Goal: Find specific page/section: Find specific page/section

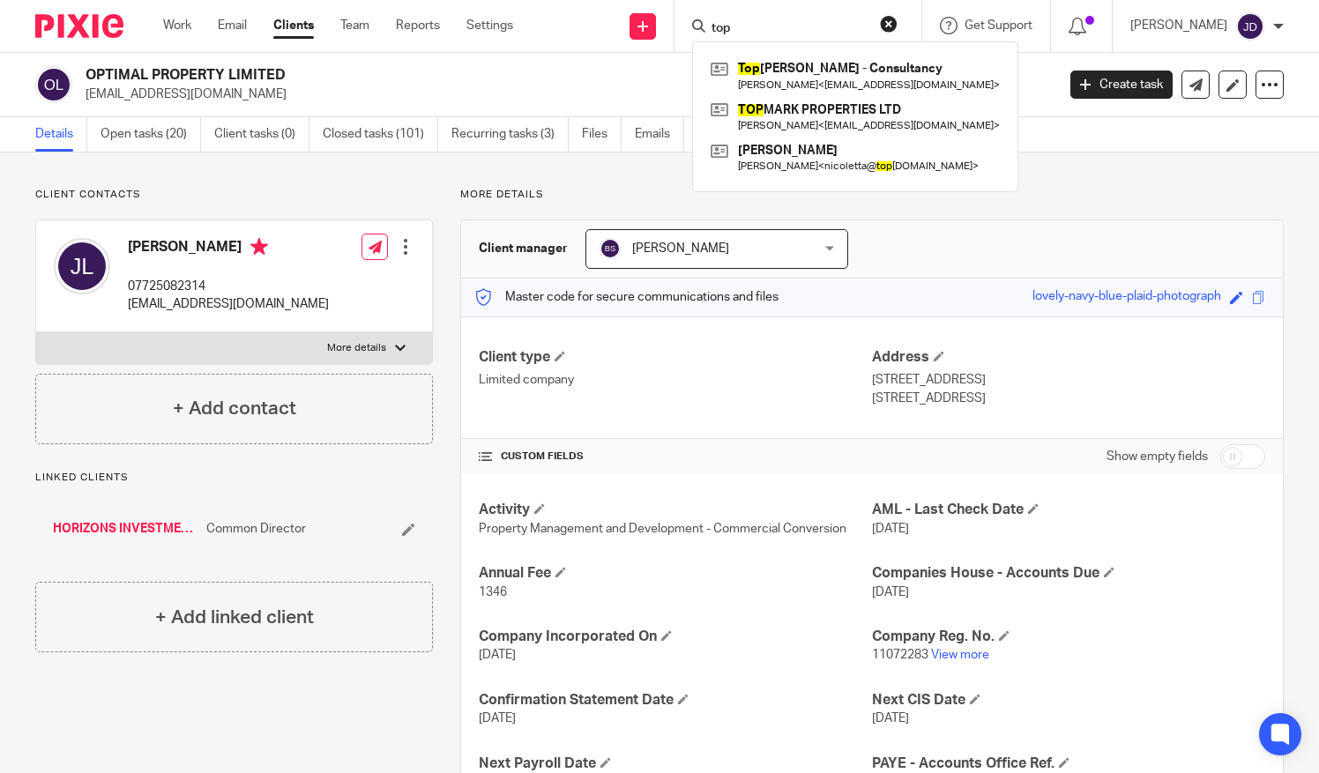
type input "top"
drag, startPoint x: 901, startPoint y: 21, endPoint x: 892, endPoint y: 12, distance: 12.5
click at [892, 15] on button "reset" at bounding box center [889, 24] width 18 height 18
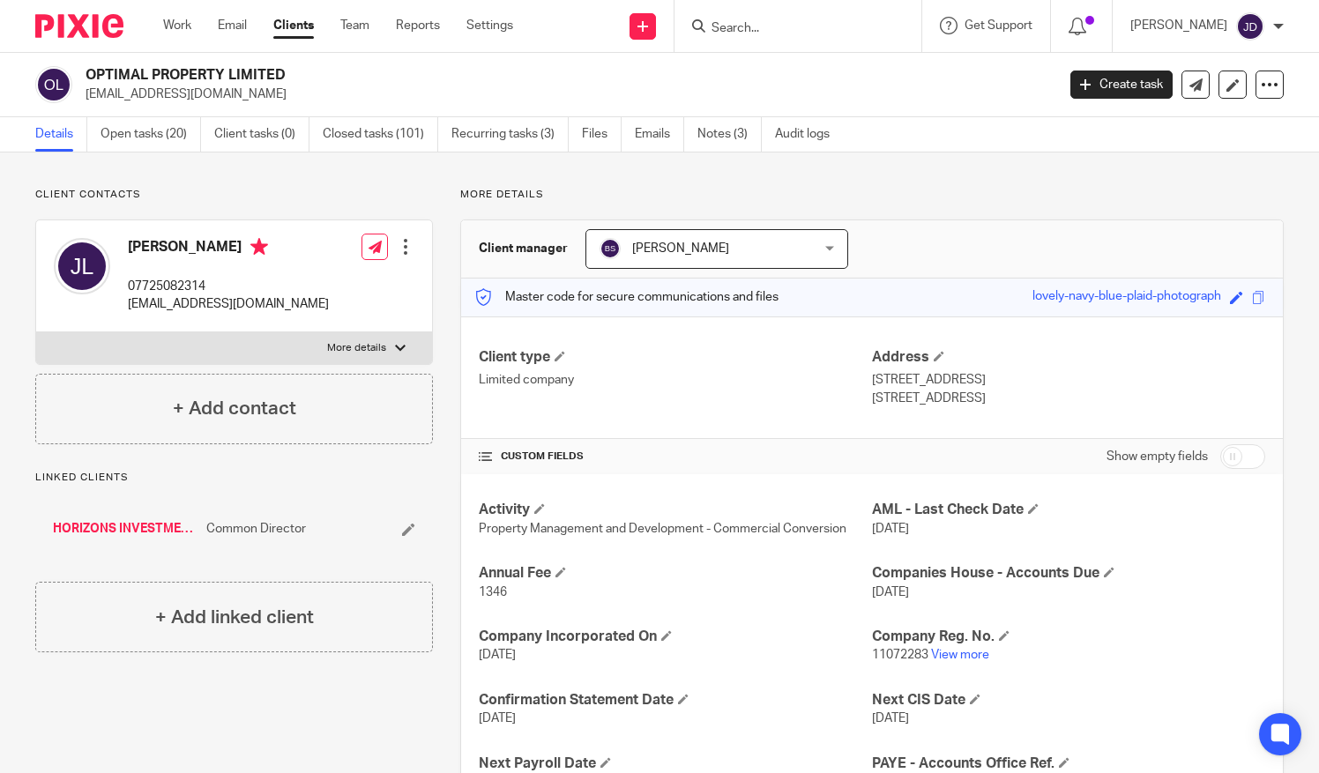
click at [737, 26] on input "Search" at bounding box center [789, 29] width 159 height 16
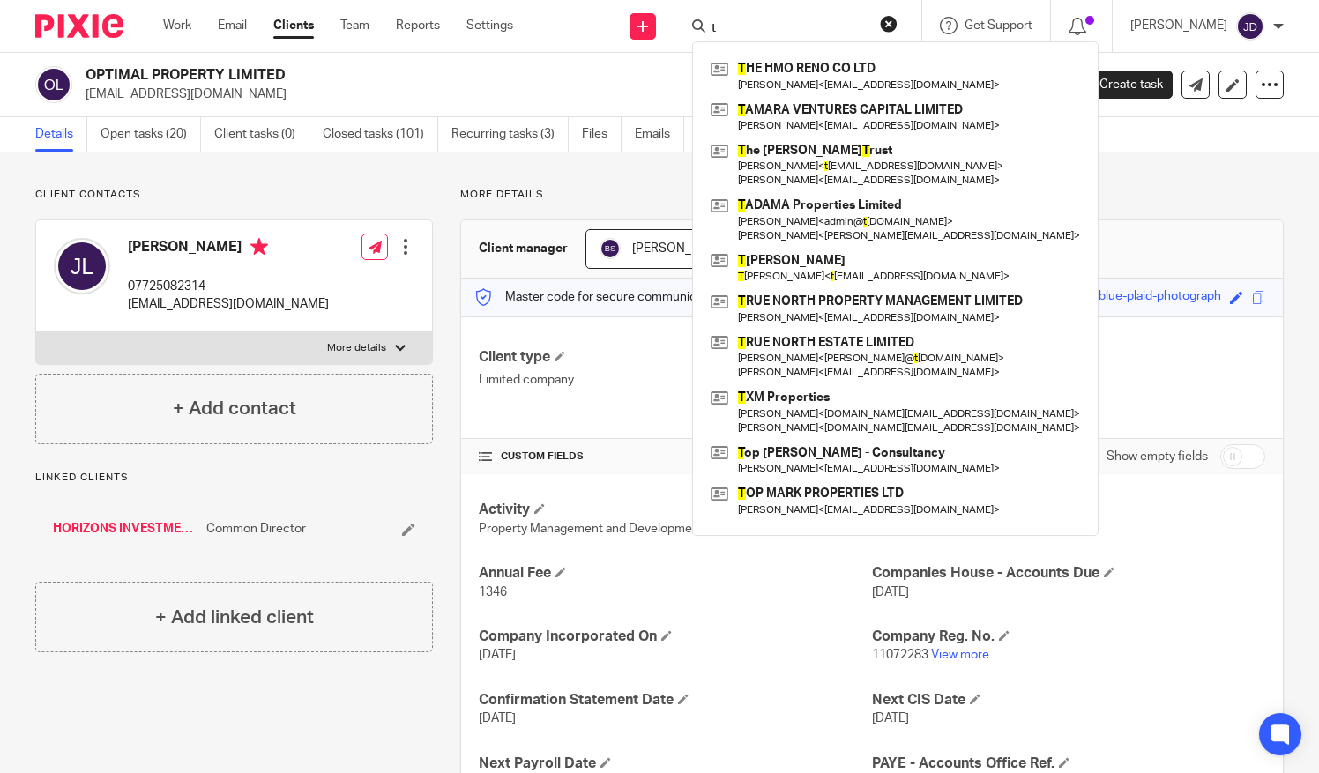
type input "t"
click at [749, 28] on input "t" at bounding box center [789, 29] width 159 height 16
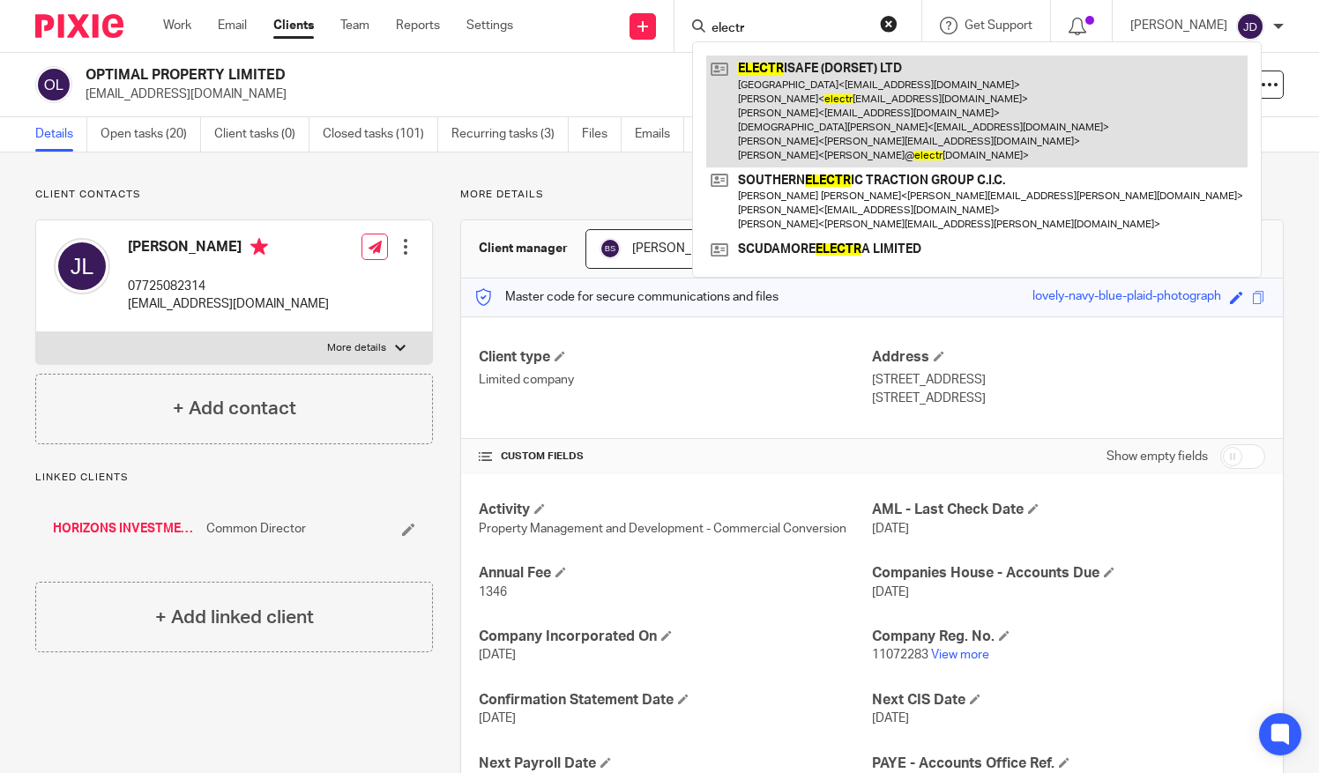
type input "electr"
click at [797, 112] on link at bounding box center [976, 112] width 541 height 112
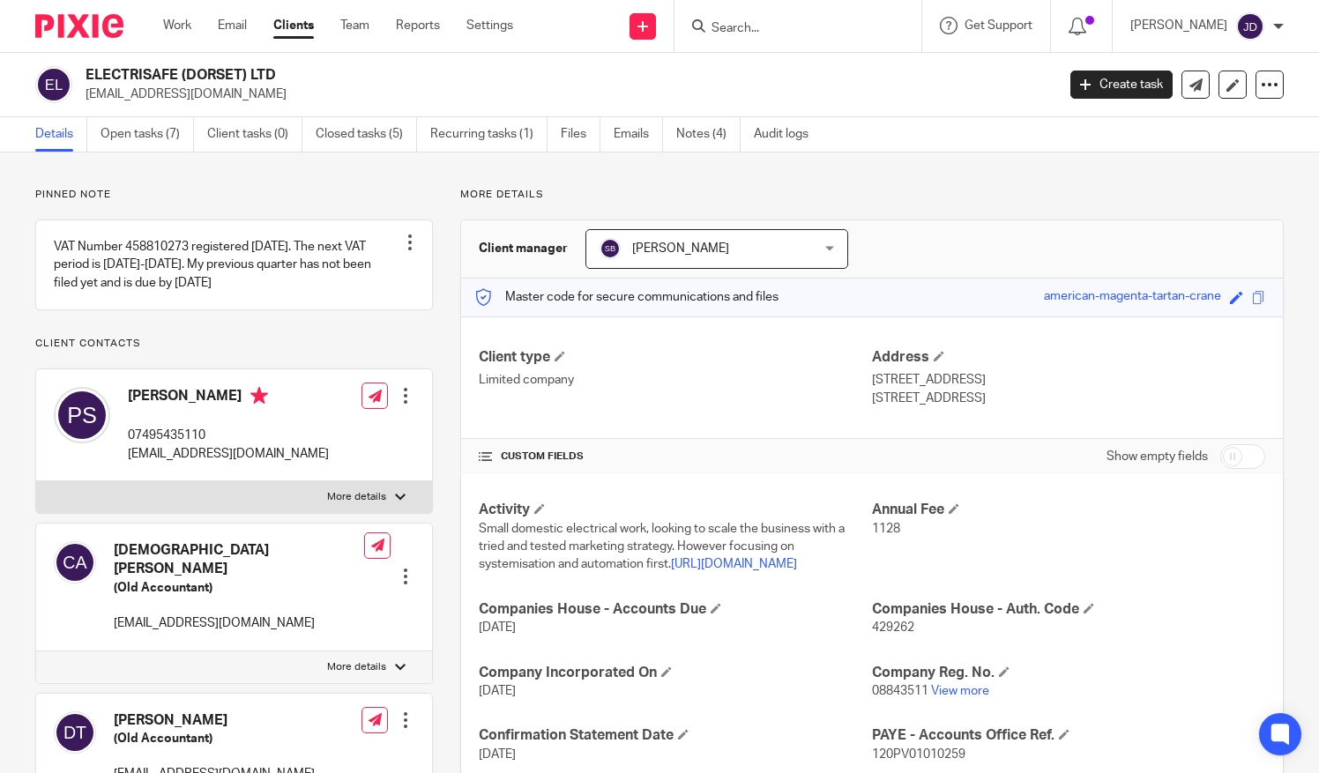
click at [798, 30] on input "Search" at bounding box center [789, 29] width 159 height 16
click at [747, 24] on input "Search" at bounding box center [789, 29] width 159 height 16
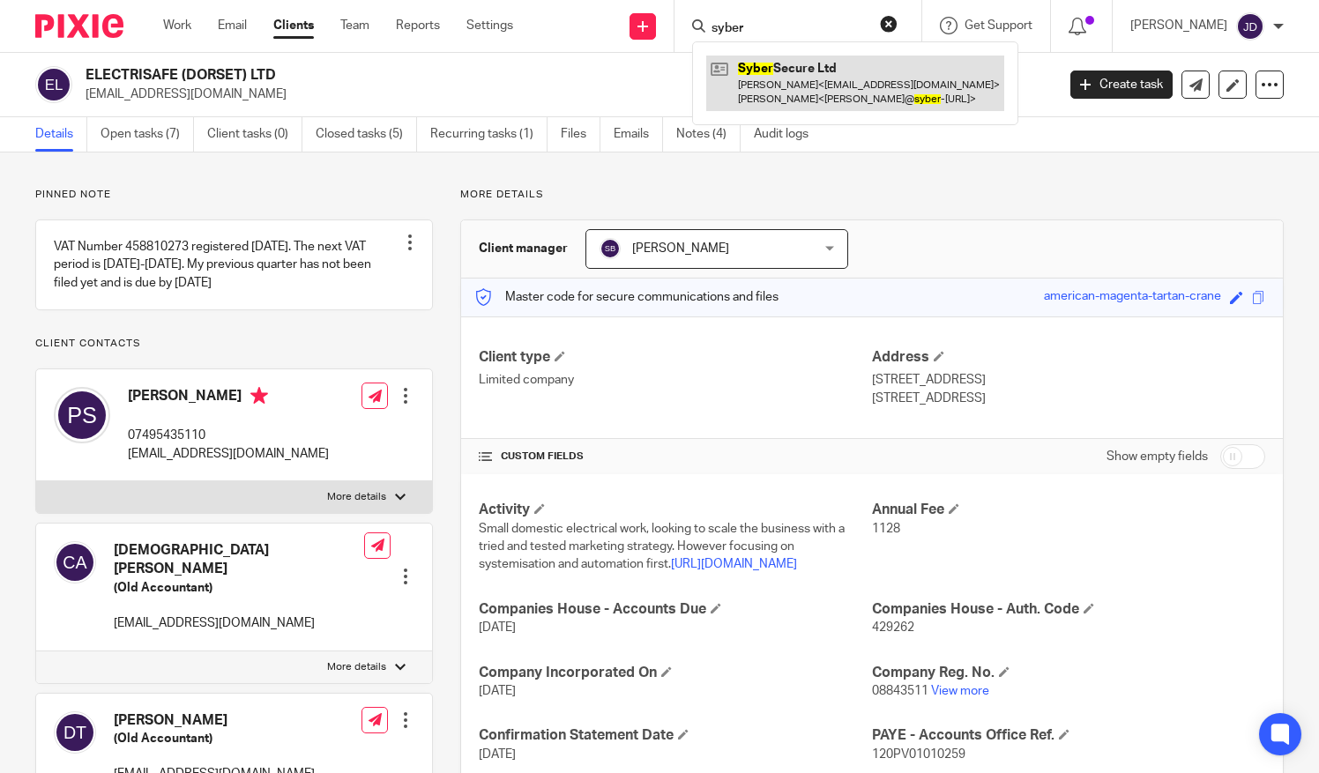
type input "syber"
click at [797, 78] on link at bounding box center [855, 83] width 298 height 55
